Goal: Information Seeking & Learning: Check status

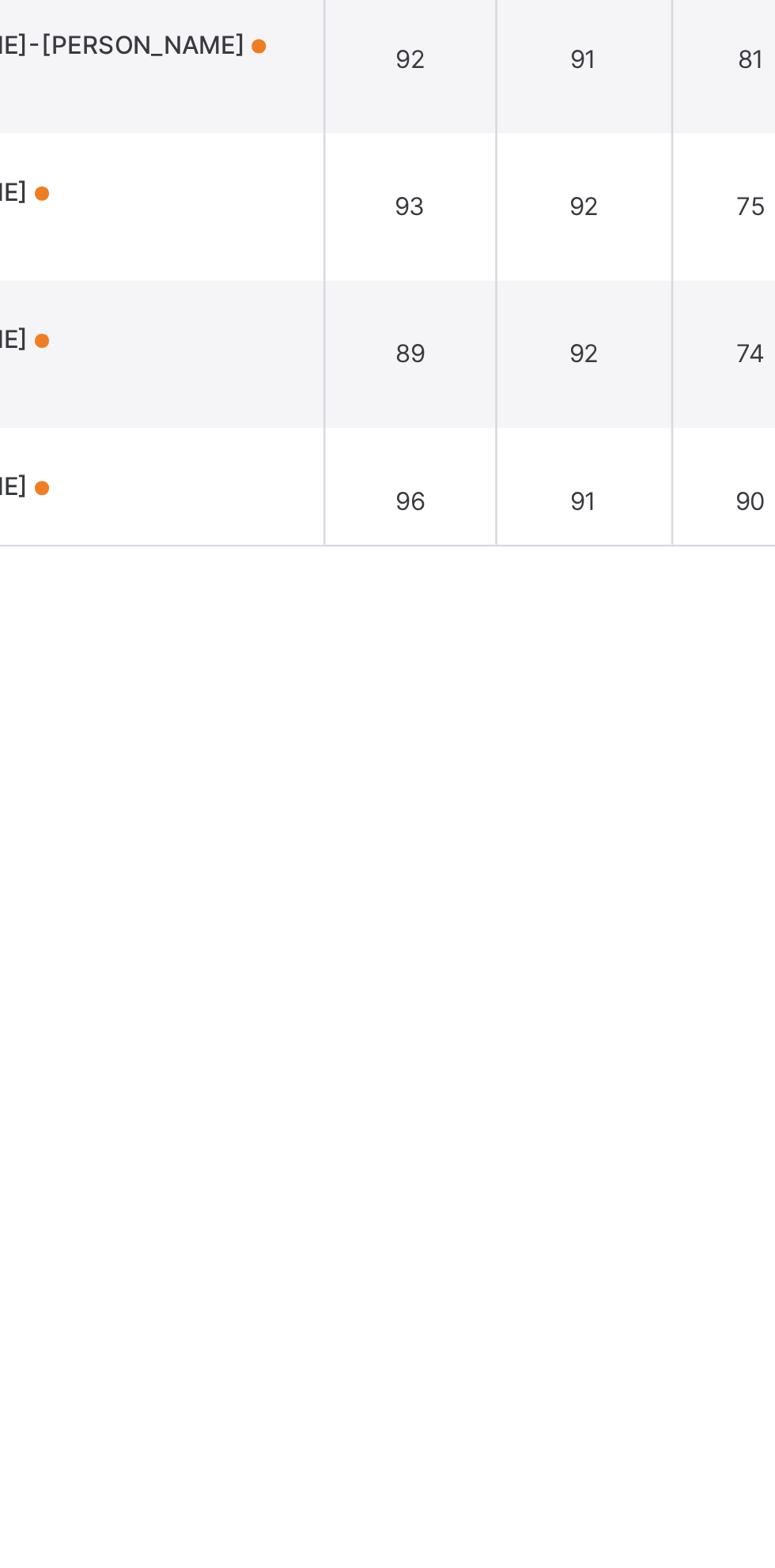
click at [603, 196] on div "Resume" at bounding box center [573, 183] width 60 height 25
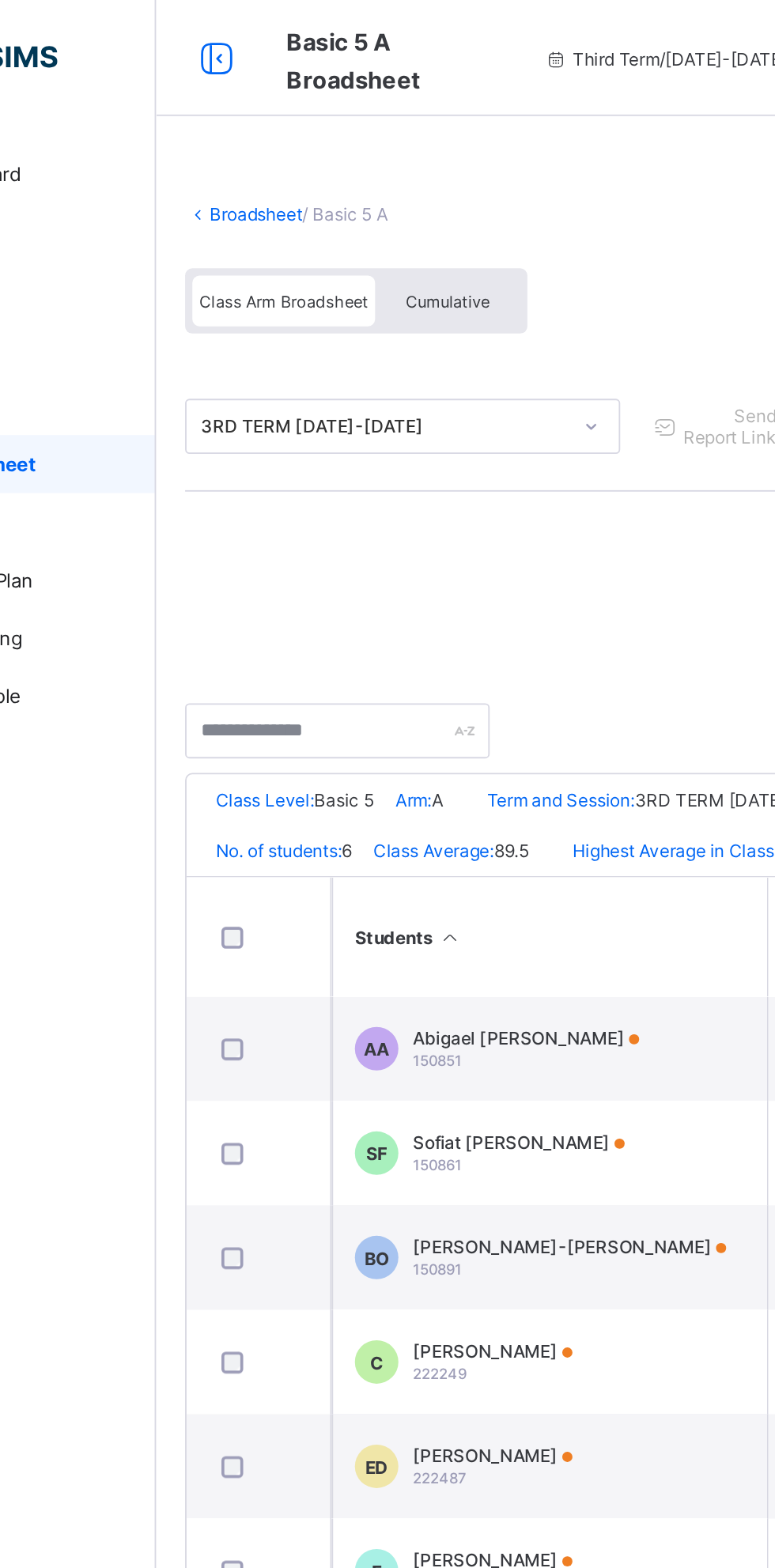
click at [225, 113] on link "Broadsheet" at bounding box center [244, 117] width 51 height 12
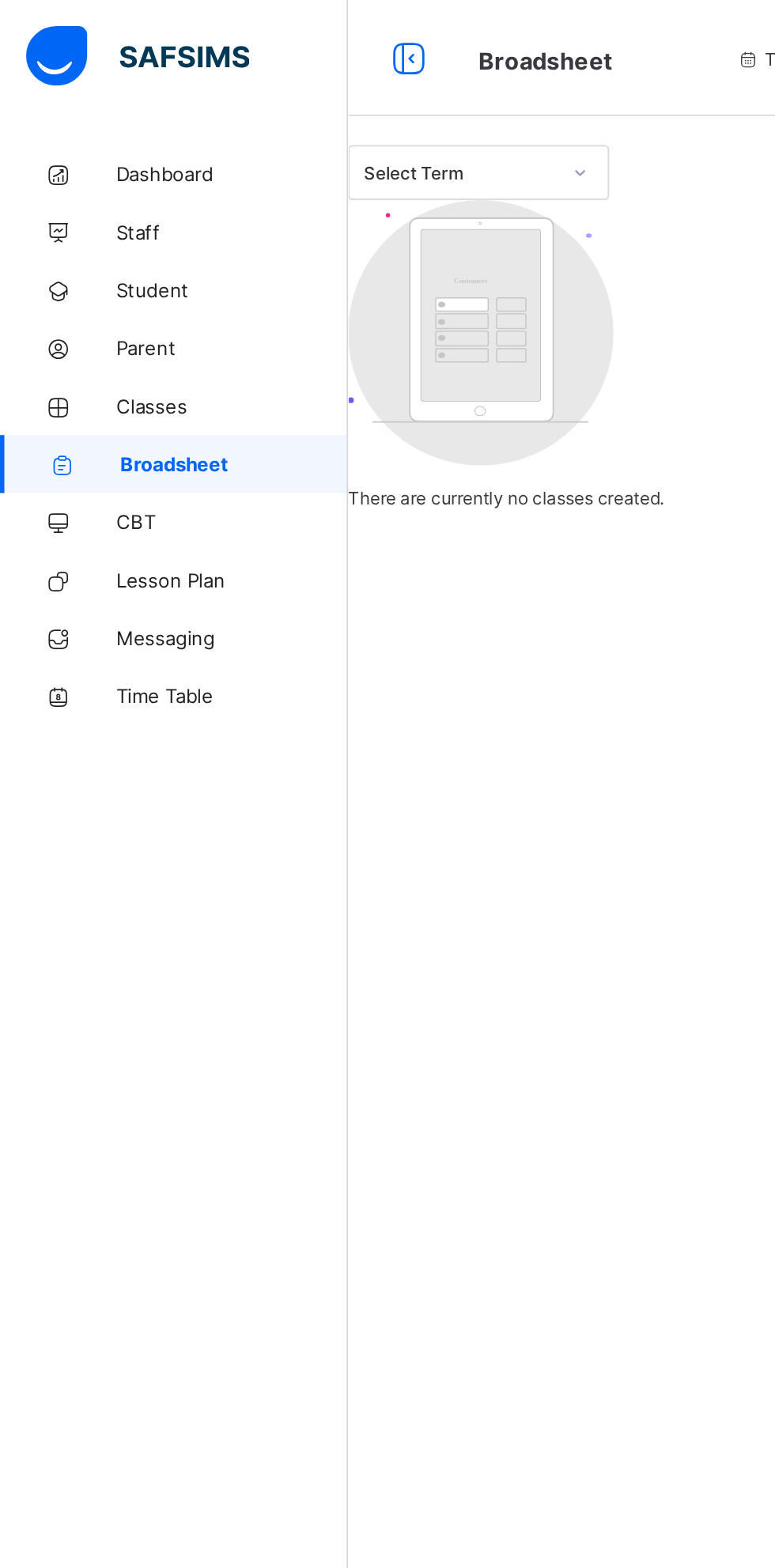
click at [72, 257] on span "Broadsheet" at bounding box center [127, 252] width 124 height 13
click at [71, 250] on span "Broadsheet" at bounding box center [127, 252] width 124 height 13
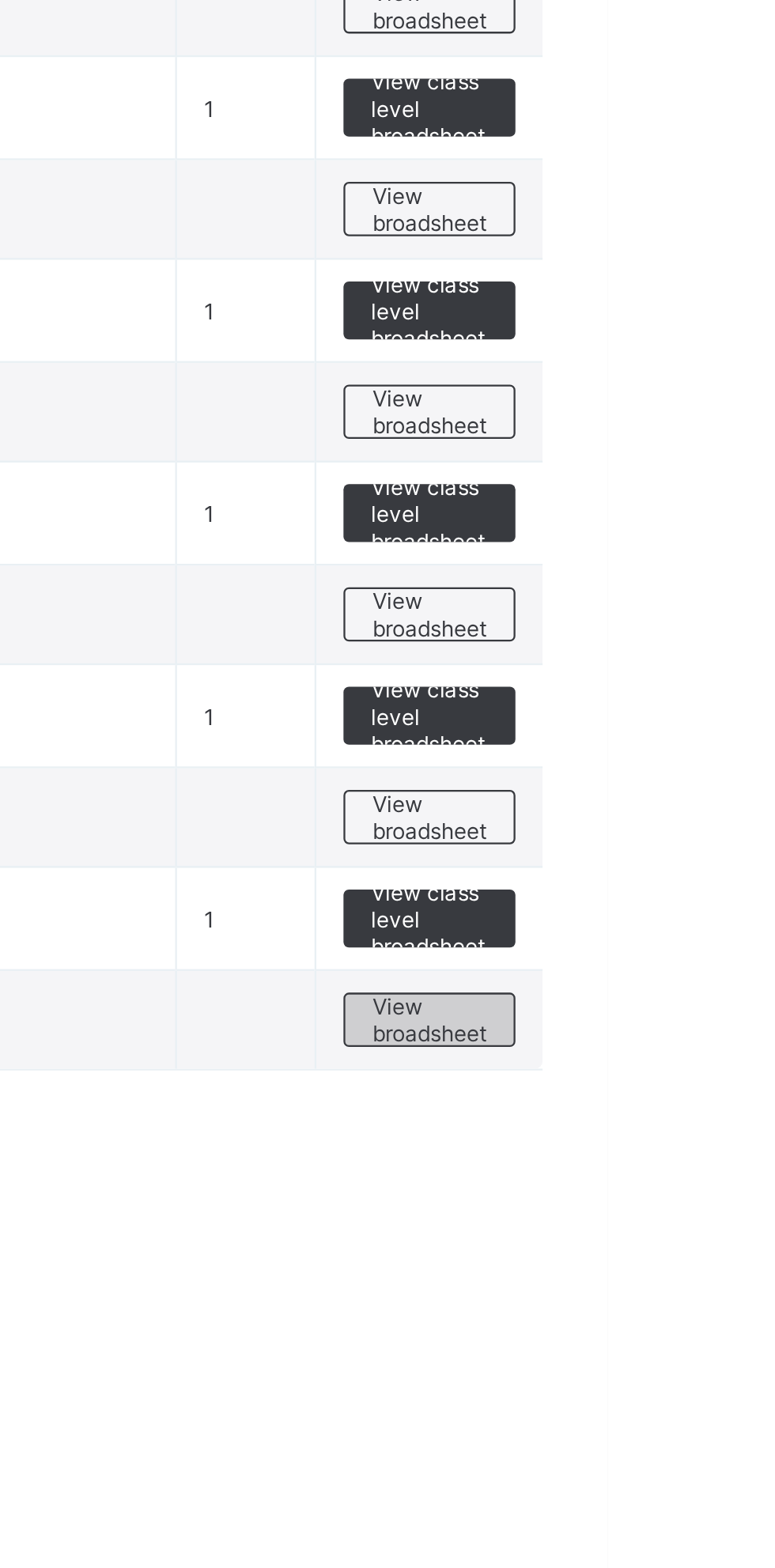
click at [709, 970] on span "View broadsheet" at bounding box center [697, 973] width 50 height 24
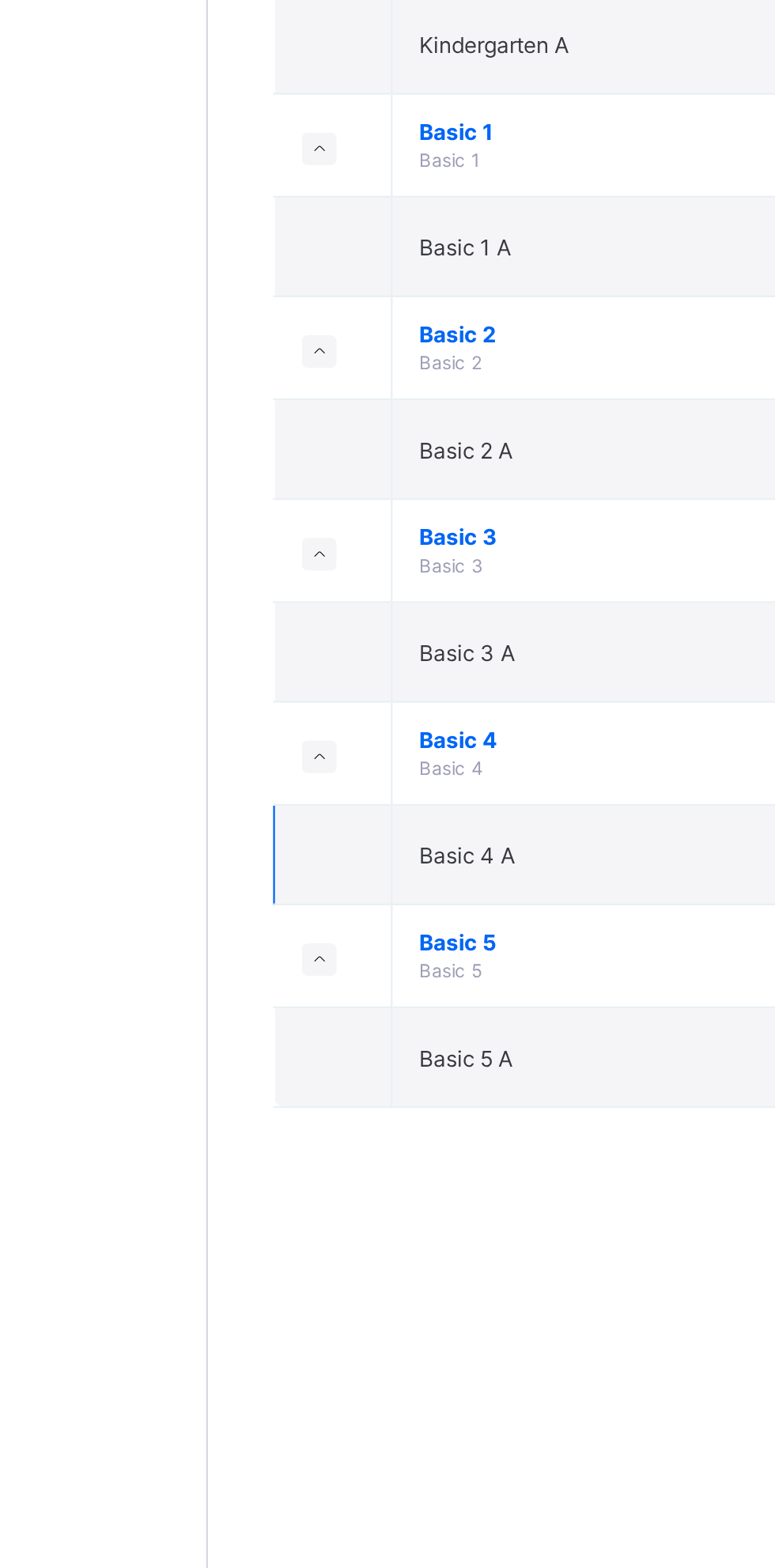
click at [301, 886] on td "Basic 4 A" at bounding box center [427, 884] width 317 height 43
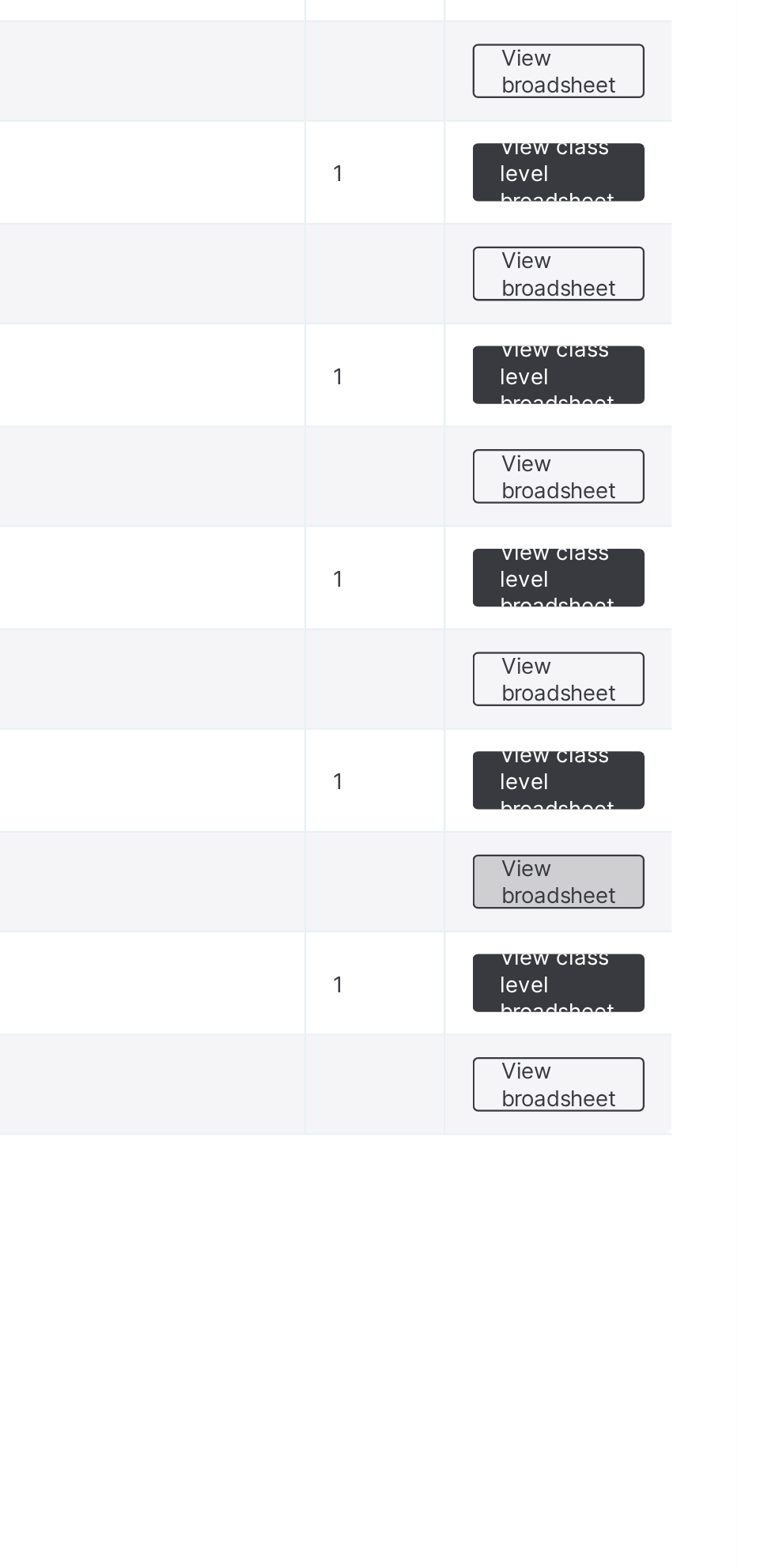
click at [704, 879] on span "View broadsheet" at bounding box center [697, 884] width 50 height 24
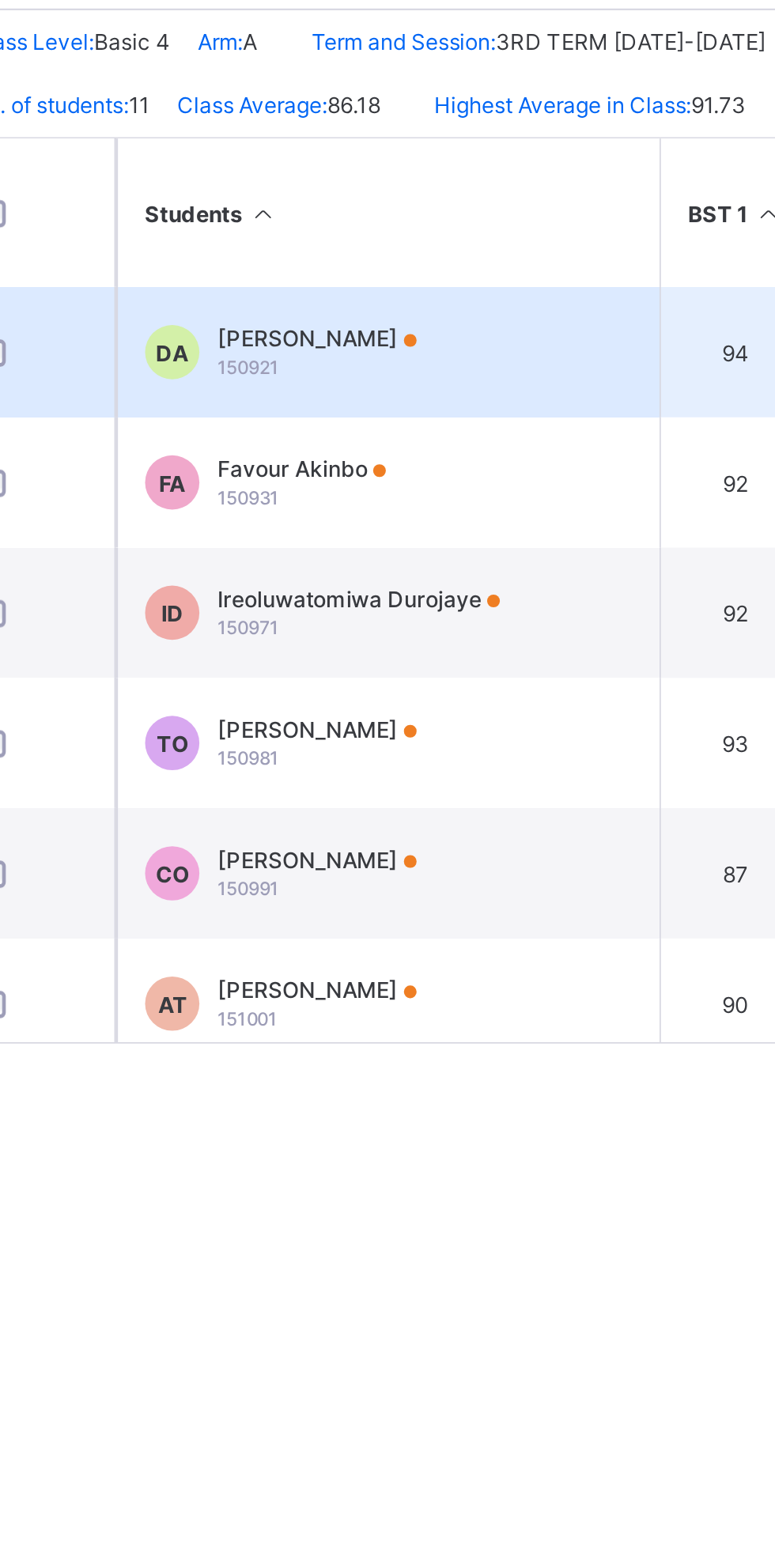
click at [353, 583] on span "150921" at bounding box center [343, 578] width 27 height 10
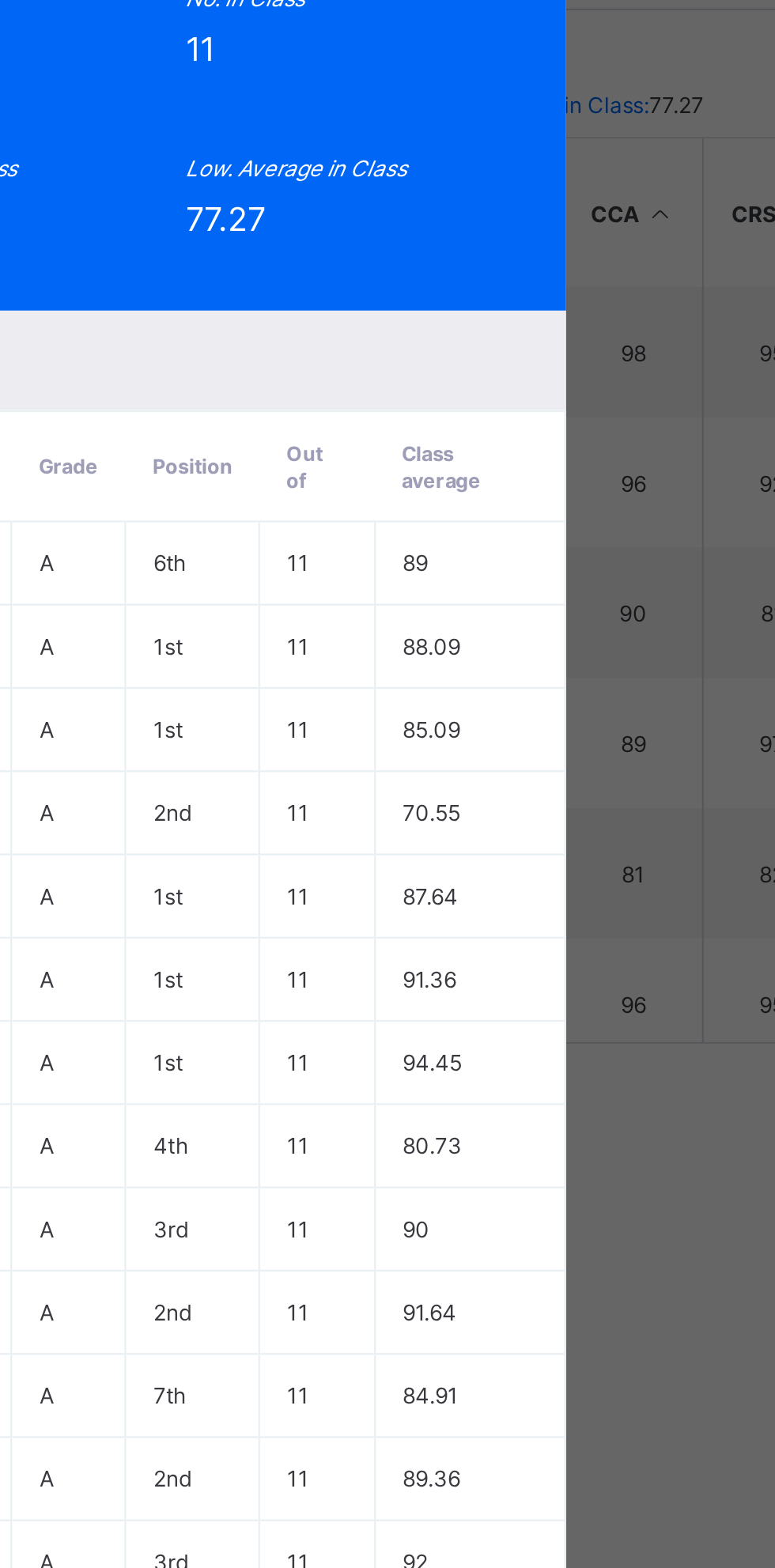
click at [631, 274] on span "View Reportsheet" at bounding box center [596, 262] width 69 height 24
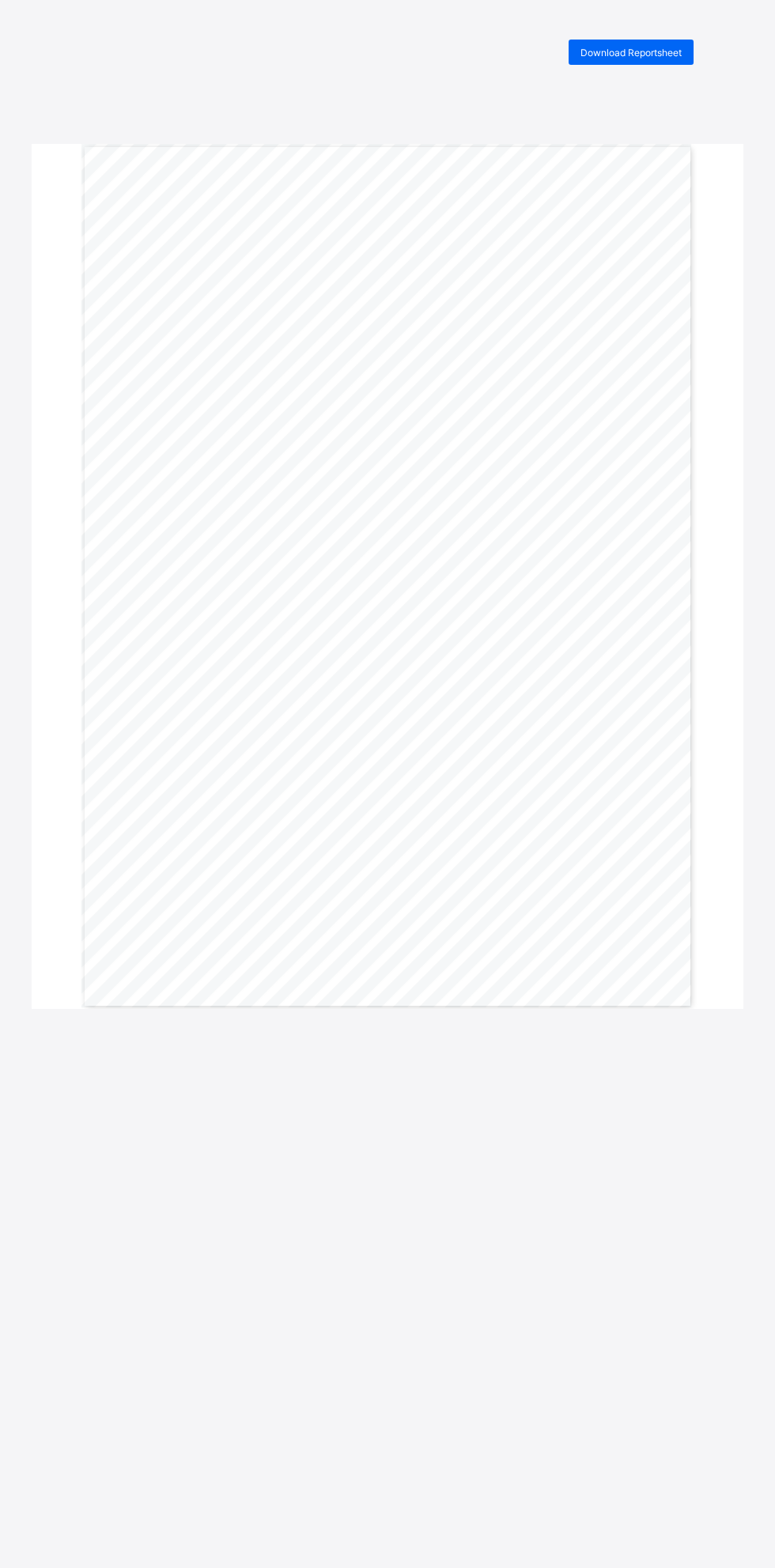
scroll to position [11, 0]
